Goal: Find specific page/section: Find specific page/section

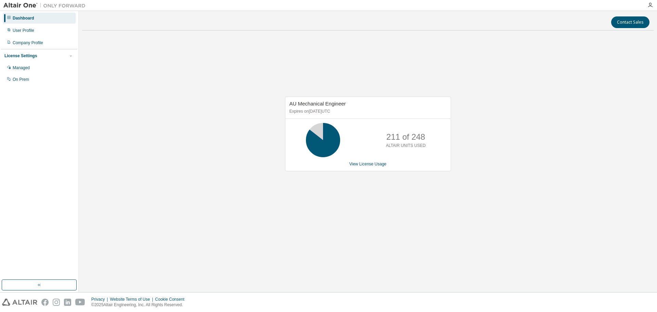
click at [295, 81] on div "AU Mechanical Engineer Expires on [DATE] UTC 211 of 248 ALTAIR UNITS USED View …" at bounding box center [367, 137] width 571 height 203
